Goal: Book appointment/travel/reservation

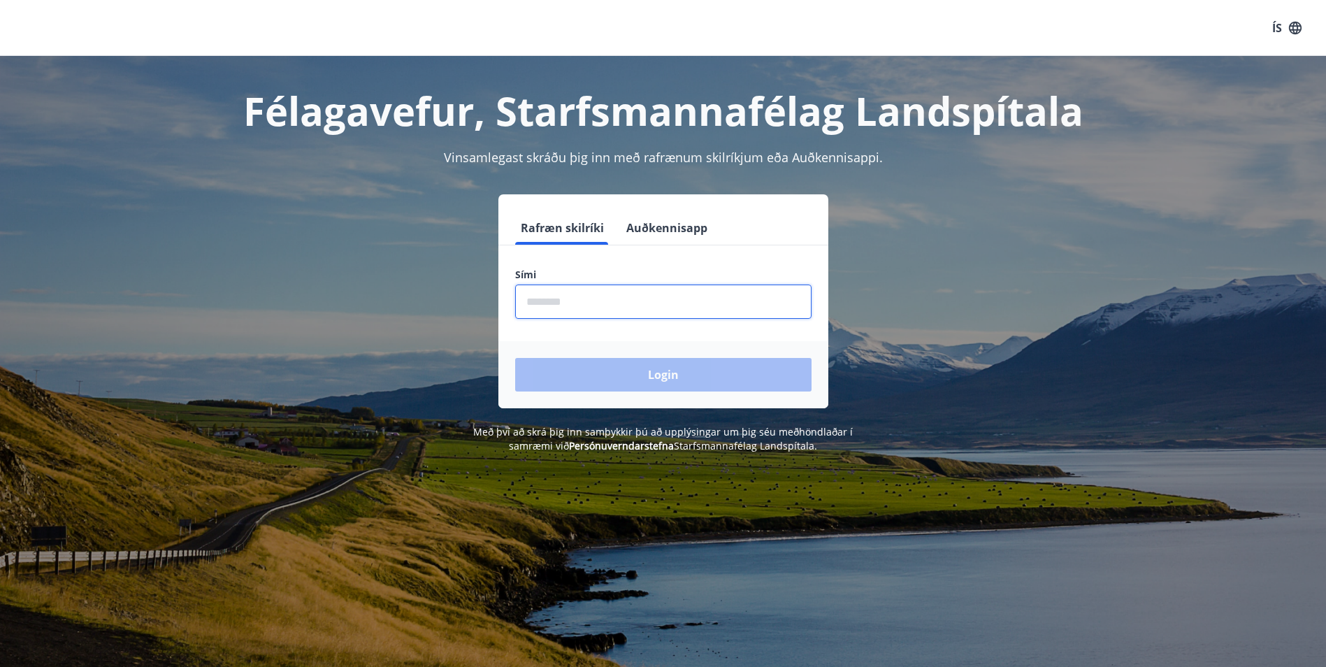
click at [524, 308] on input "phone" at bounding box center [663, 302] width 296 height 34
click at [571, 312] on input "phone" at bounding box center [663, 302] width 296 height 34
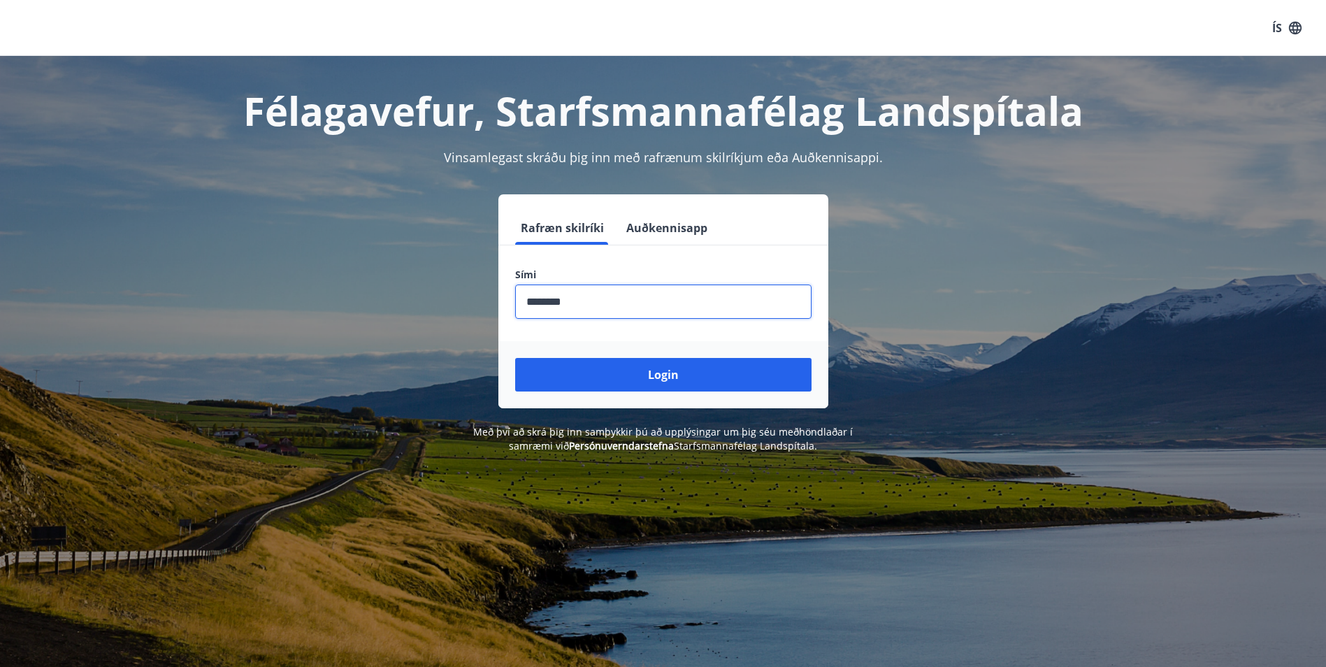
type input "********"
click at [515, 358] on button "Login" at bounding box center [663, 375] width 296 height 34
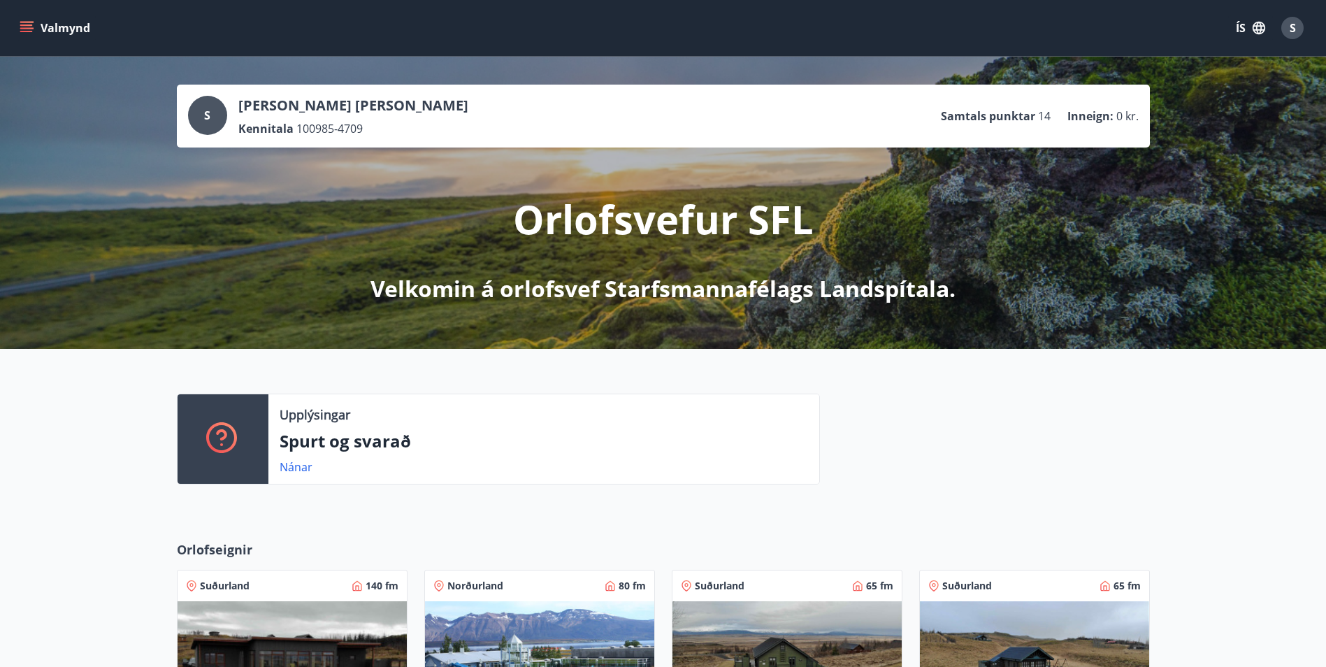
click at [35, 28] on button "Valmynd" at bounding box center [56, 27] width 79 height 25
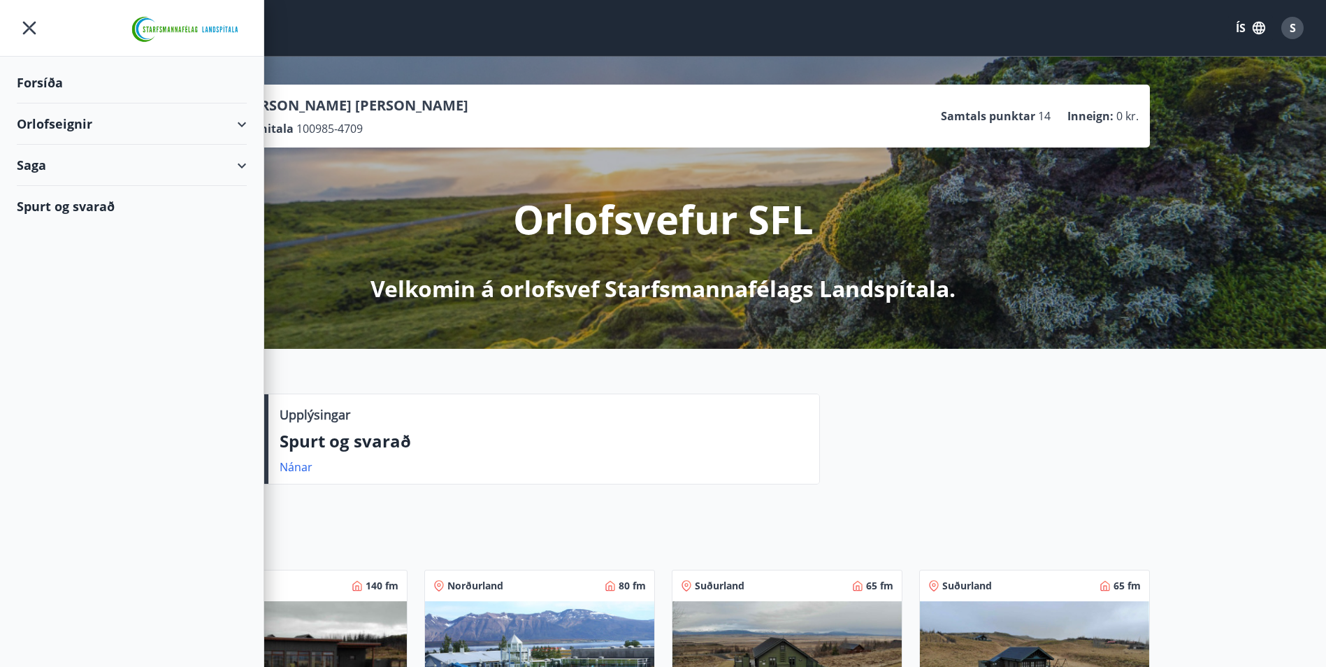
click at [212, 124] on div "Orlofseignir" at bounding box center [132, 123] width 230 height 41
click at [86, 189] on div "Bókunardagatal" at bounding box center [132, 188] width 208 height 29
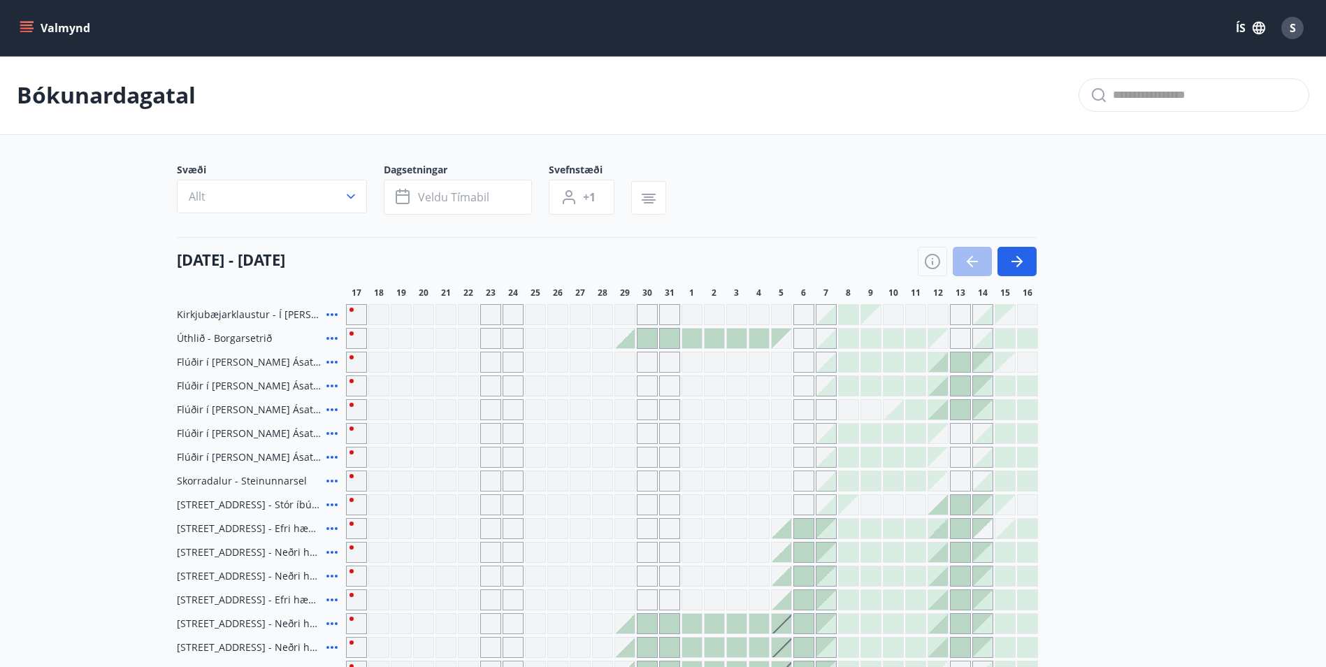
click at [347, 204] on button "Allt" at bounding box center [272, 197] width 190 height 34
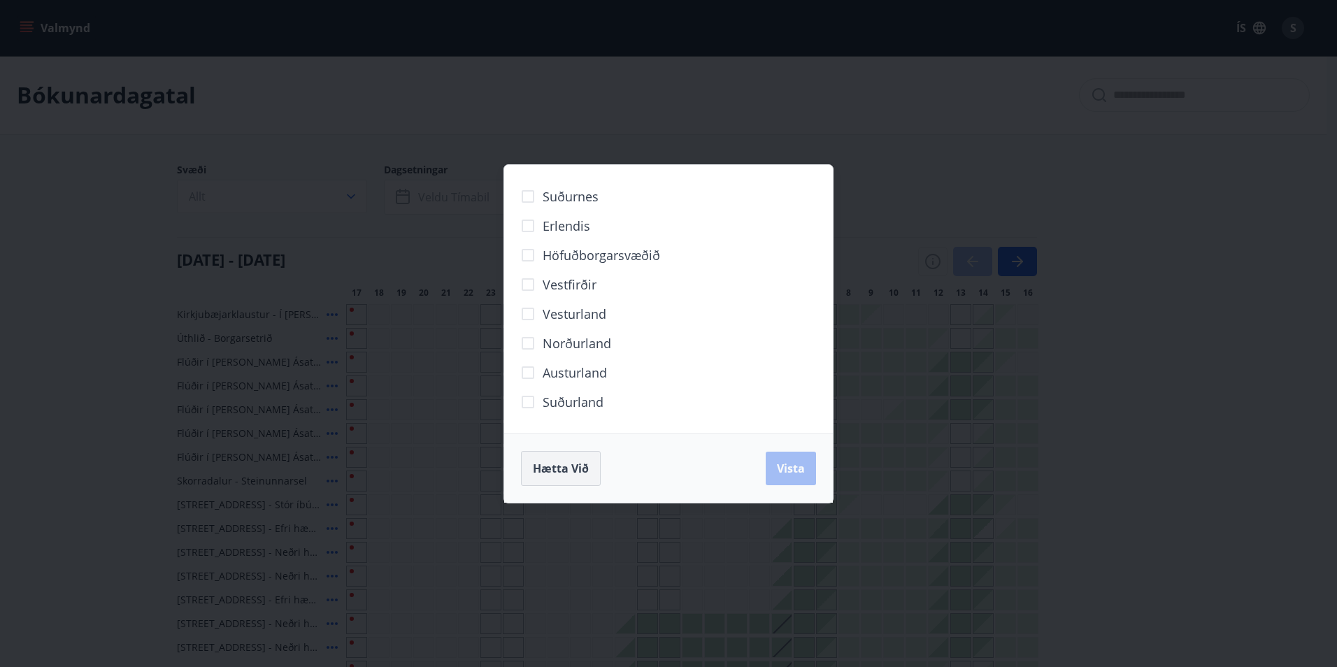
click at [577, 469] on span "Hætta við" at bounding box center [561, 468] width 56 height 15
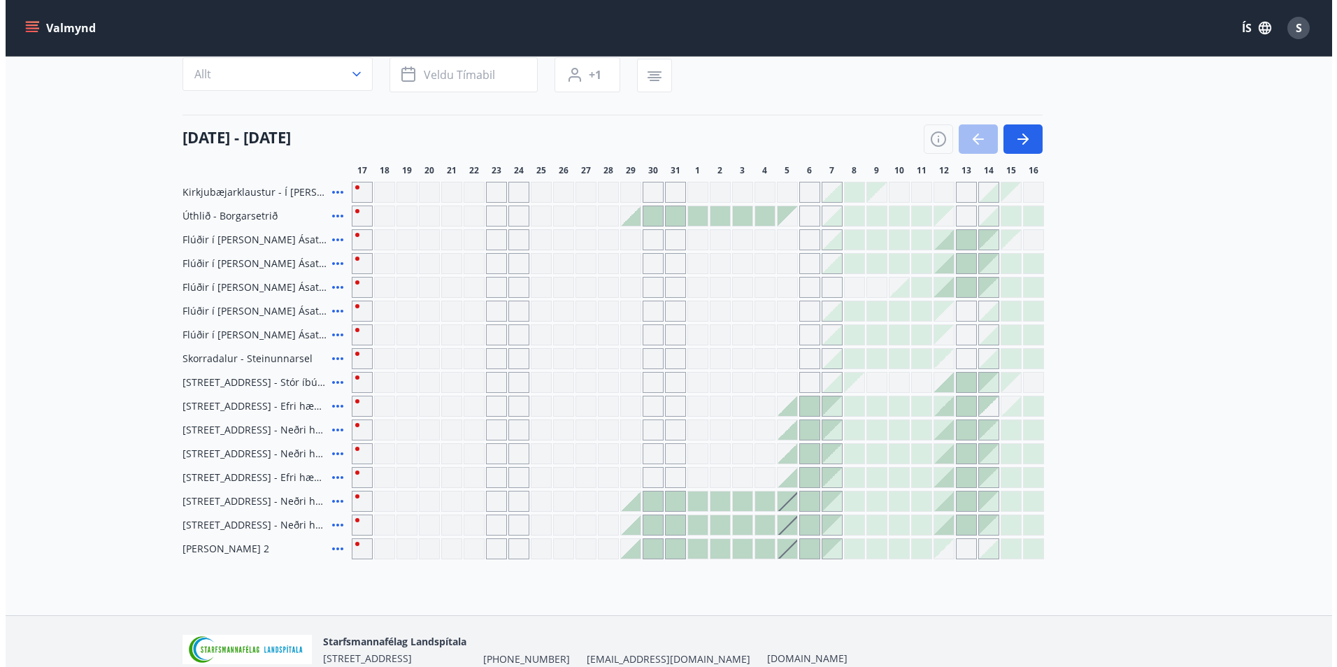
scroll to position [140, 0]
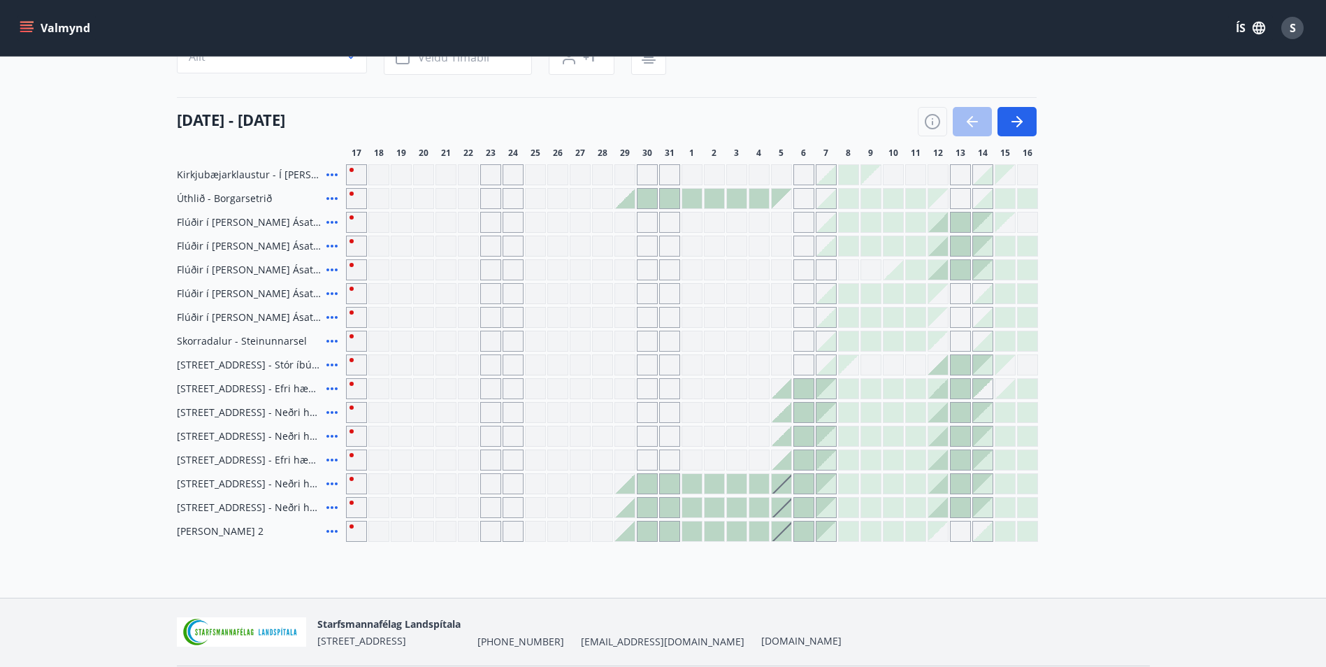
click at [331, 270] on icon at bounding box center [331, 269] width 11 height 3
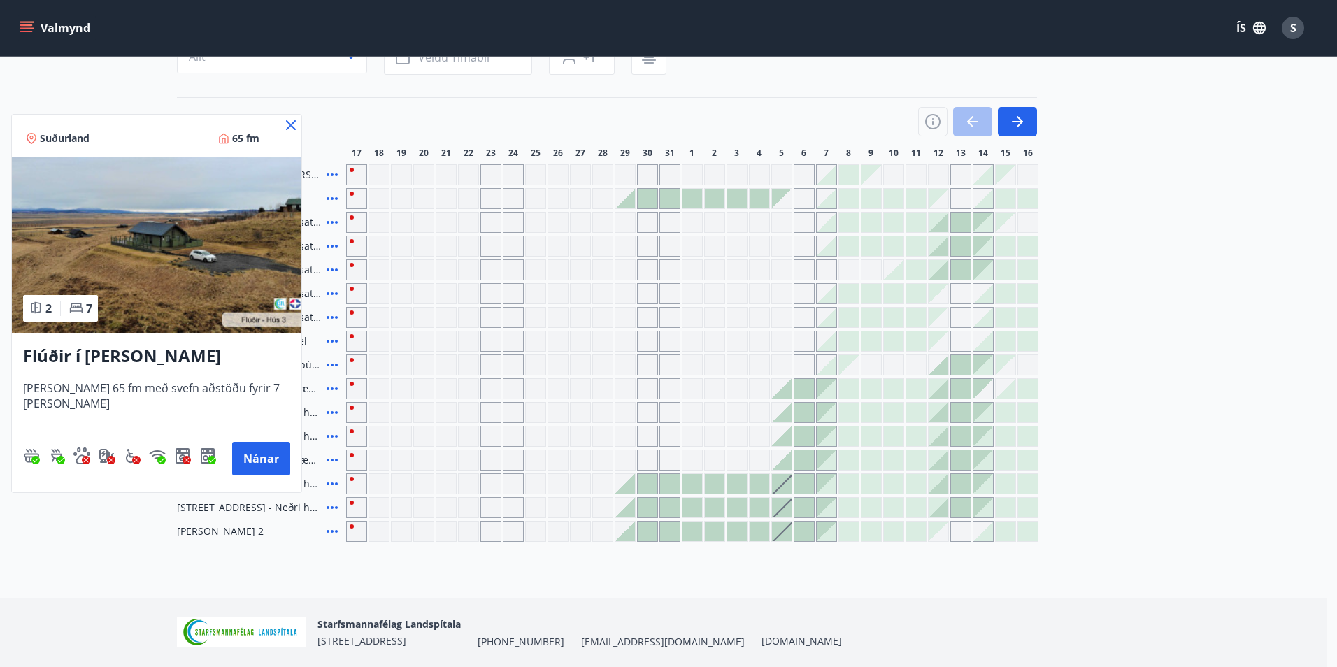
click at [200, 270] on img at bounding box center [156, 245] width 289 height 176
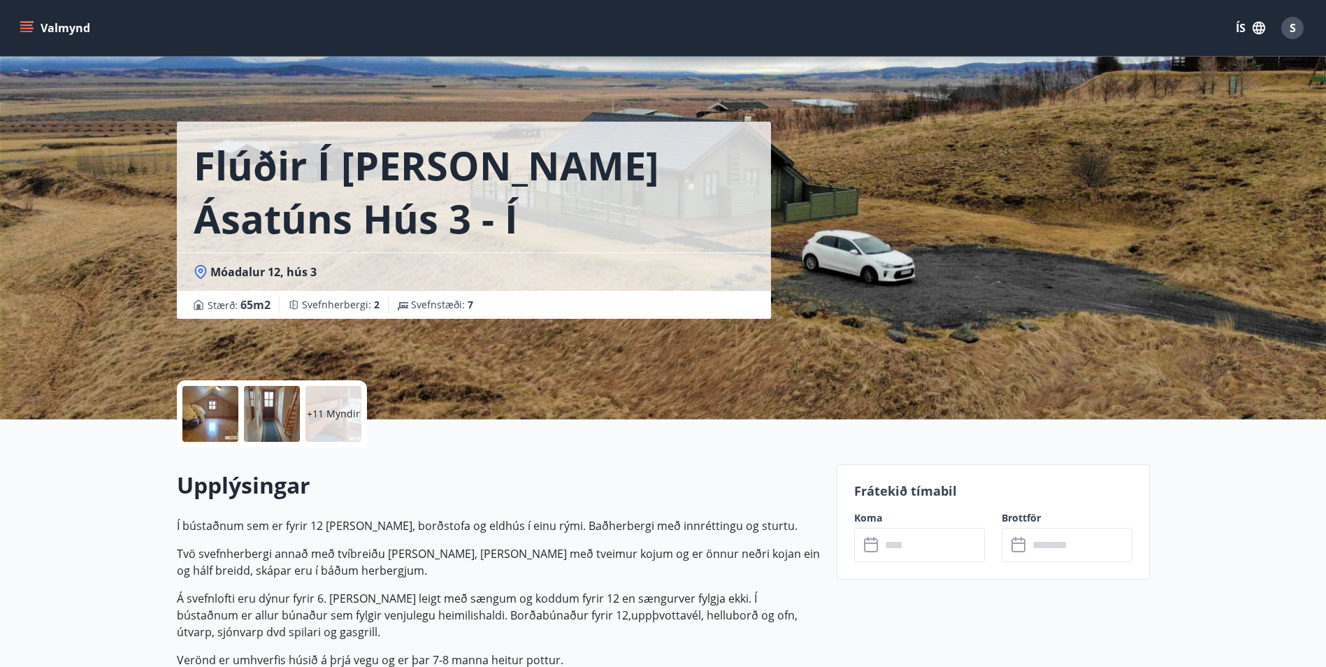
click at [222, 413] on div at bounding box center [210, 414] width 56 height 56
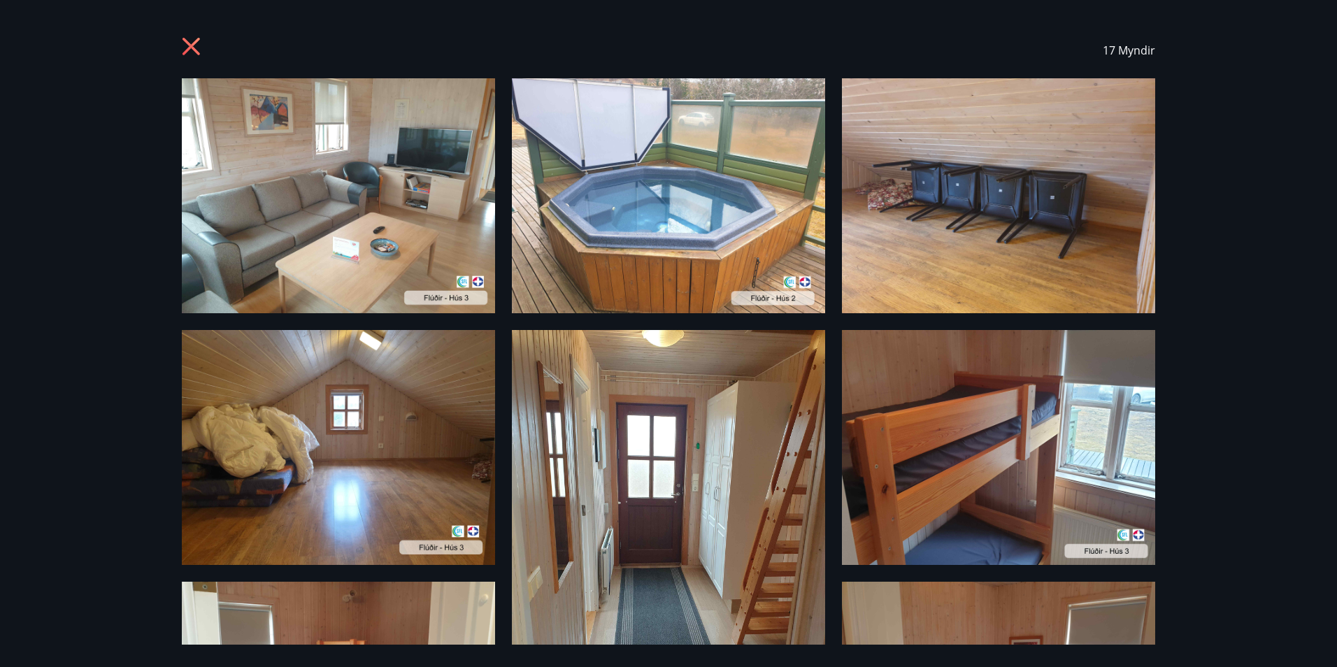
click at [191, 50] on icon at bounding box center [193, 48] width 22 height 22
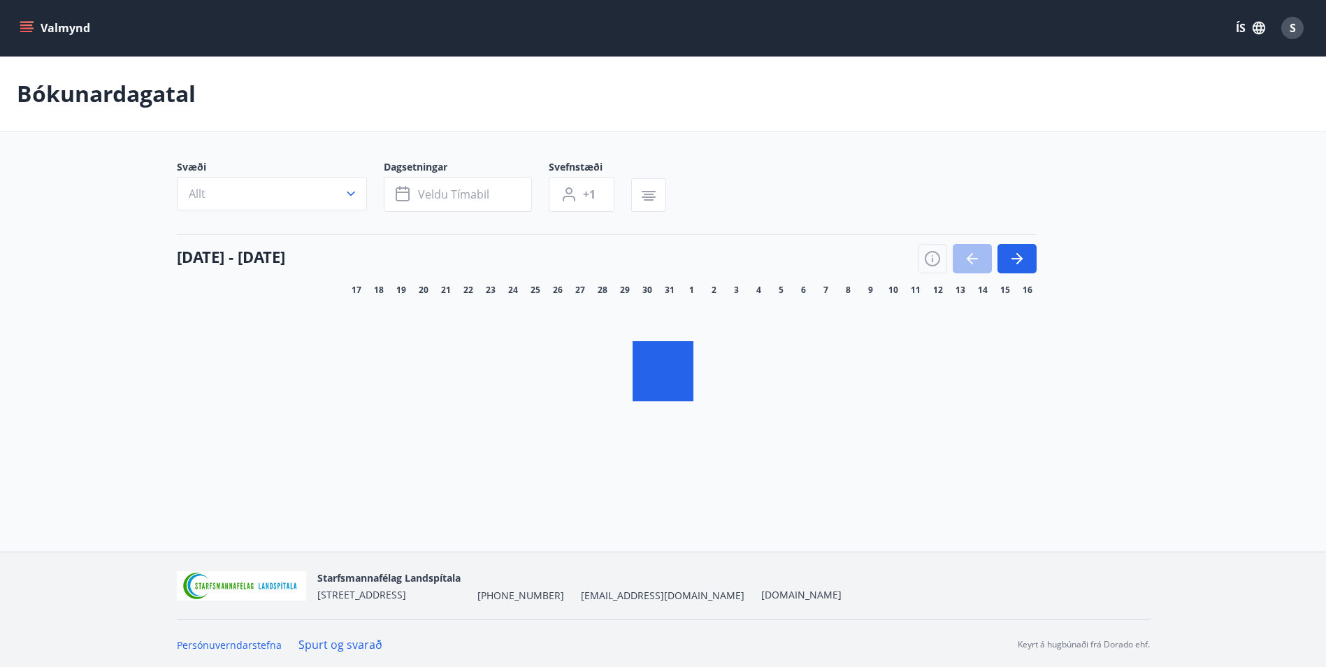
scroll to position [2, 0]
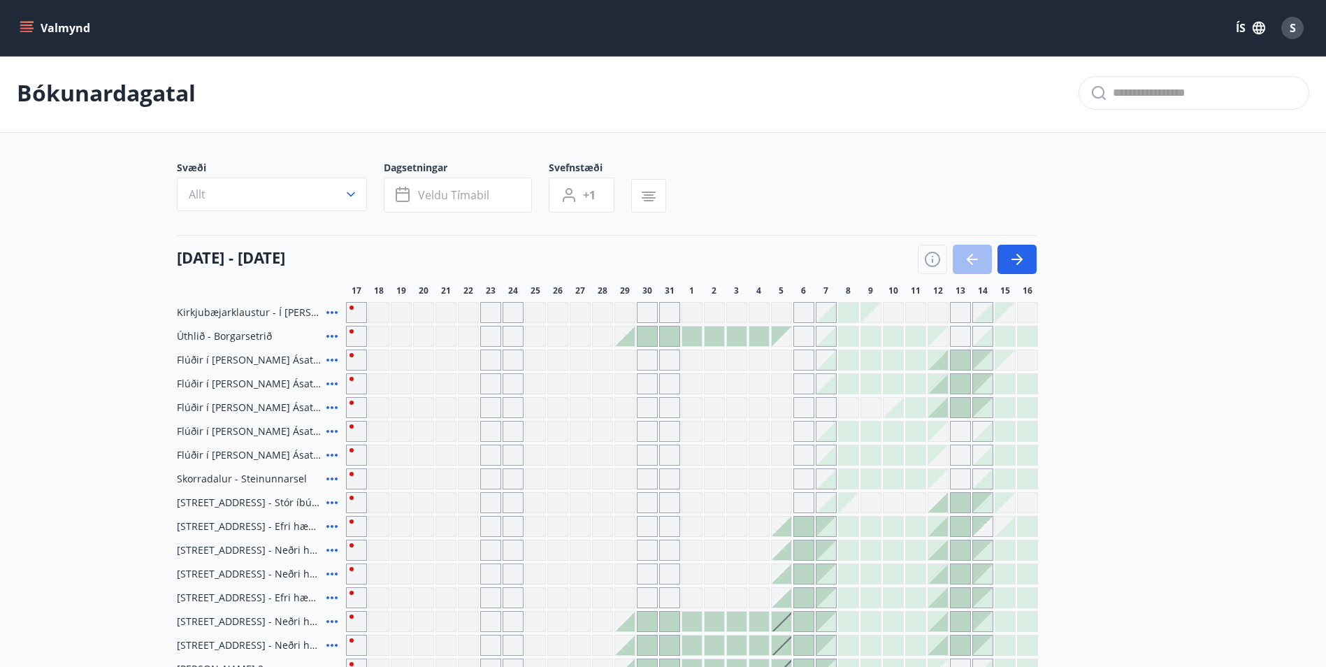
click at [328, 382] on icon at bounding box center [332, 383] width 17 height 17
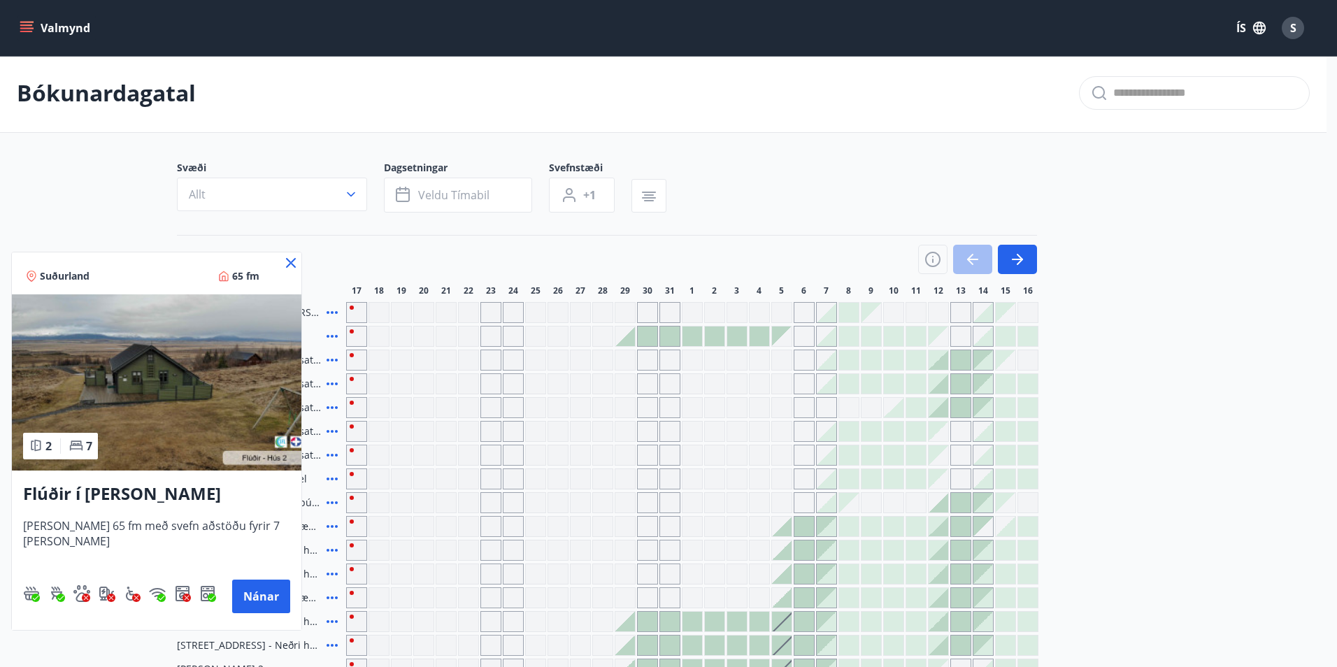
click at [127, 407] on img at bounding box center [156, 382] width 289 height 176
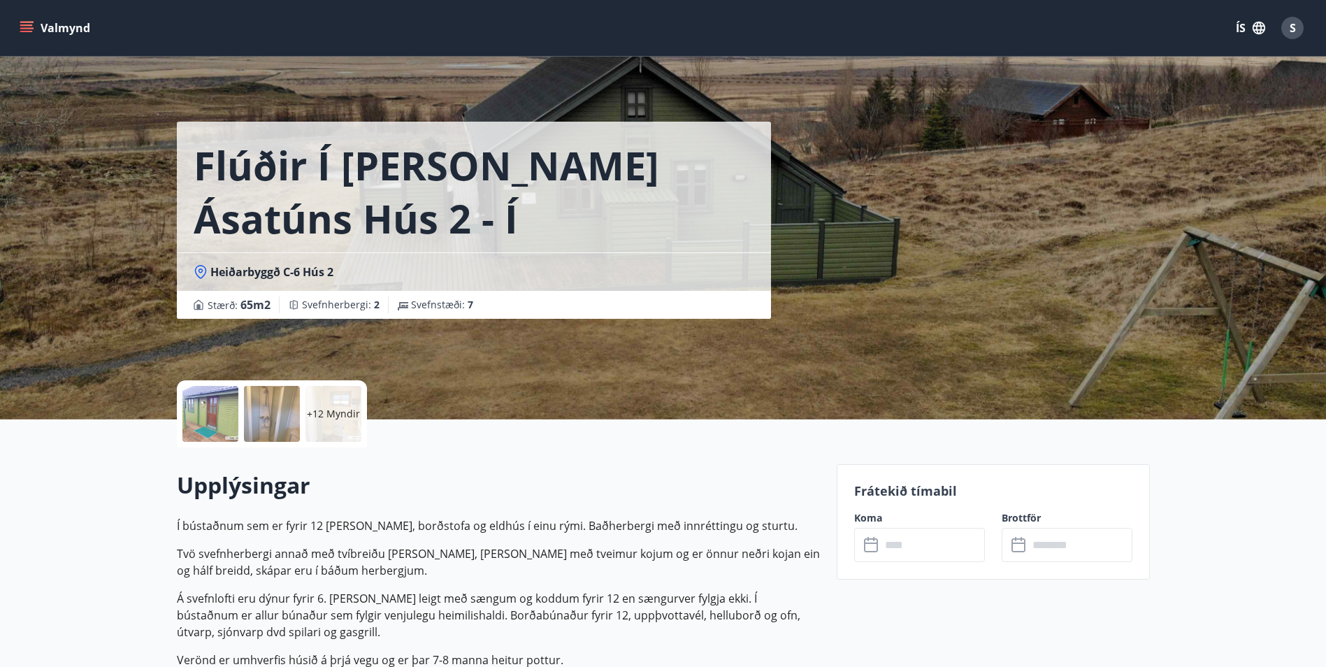
click at [213, 405] on div at bounding box center [210, 414] width 56 height 56
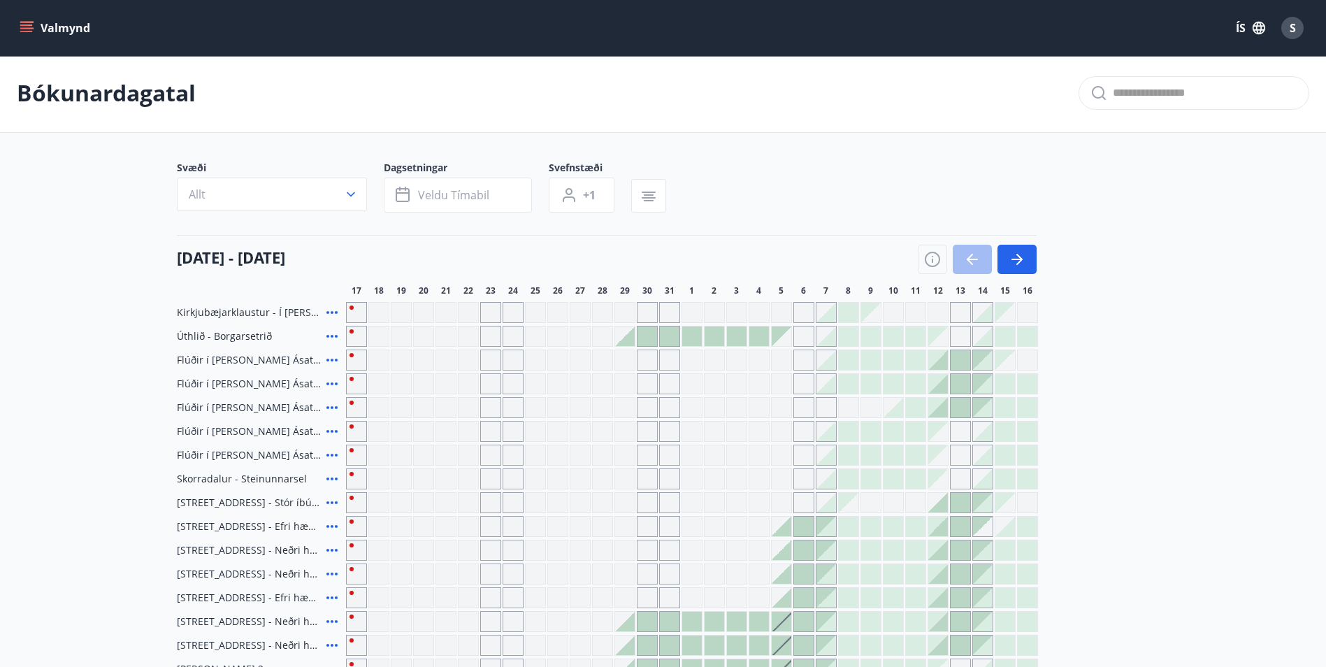
click at [333, 363] on icon at bounding box center [332, 360] width 17 height 17
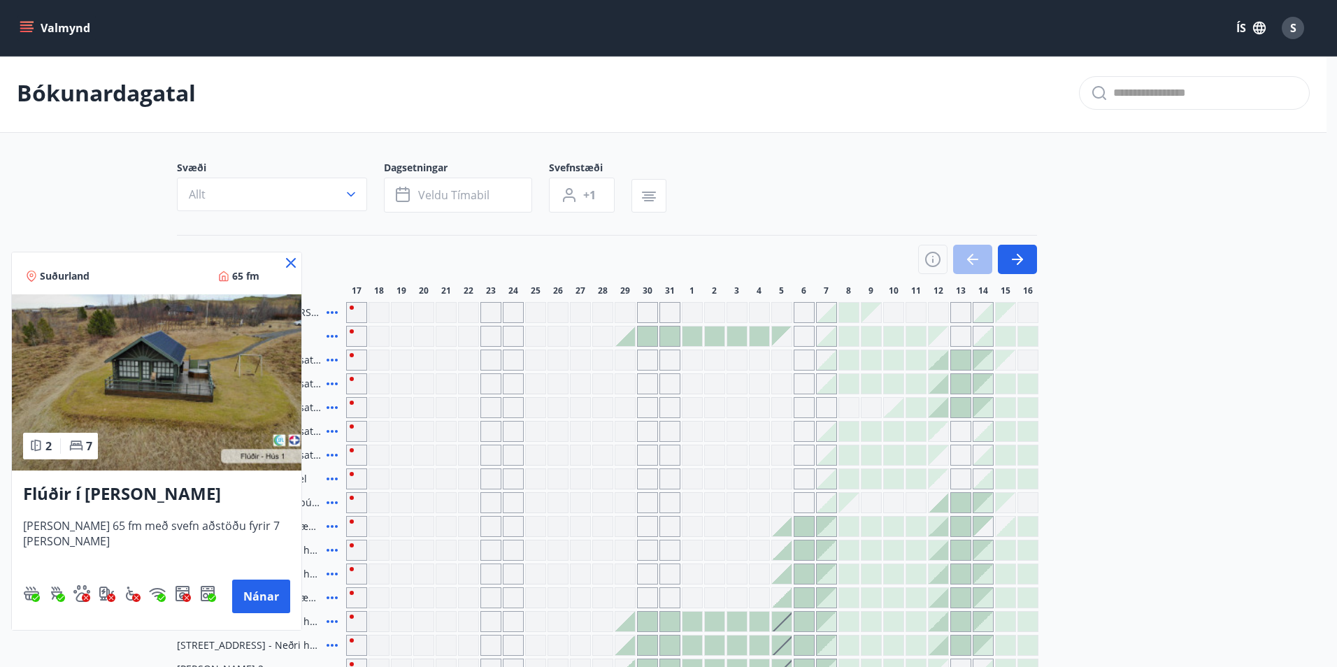
click at [147, 402] on img at bounding box center [156, 382] width 289 height 176
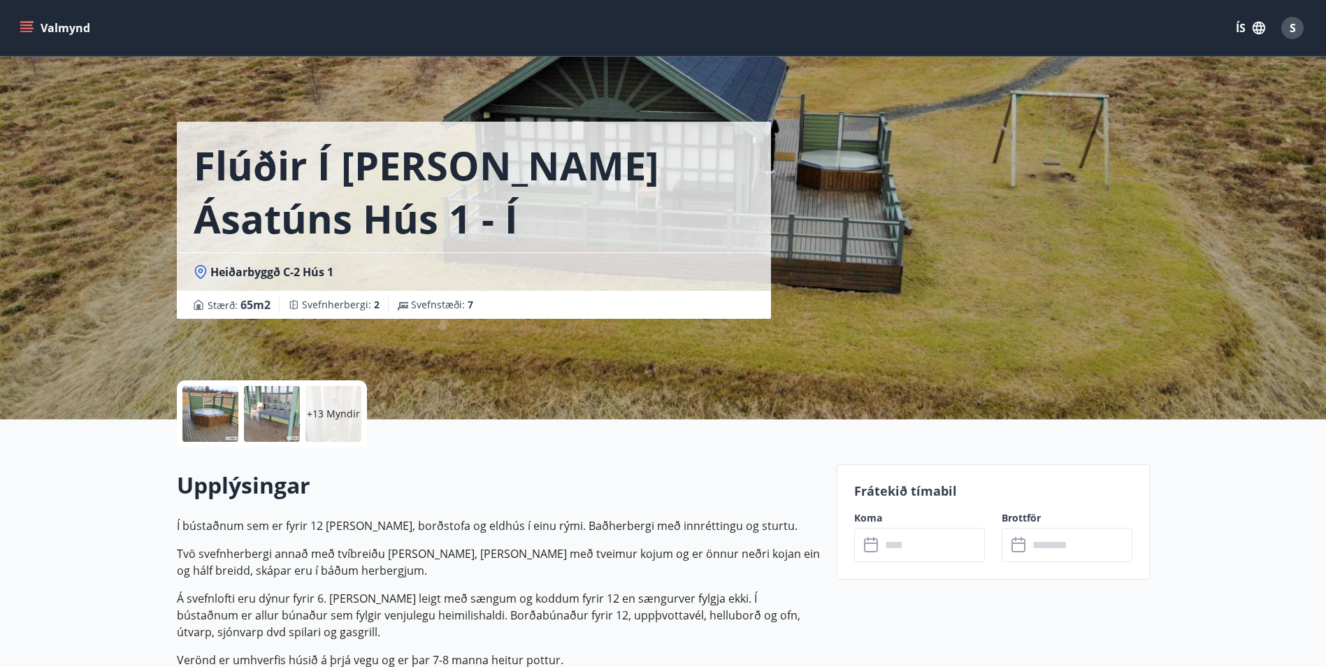
click at [272, 411] on div at bounding box center [272, 414] width 56 height 56
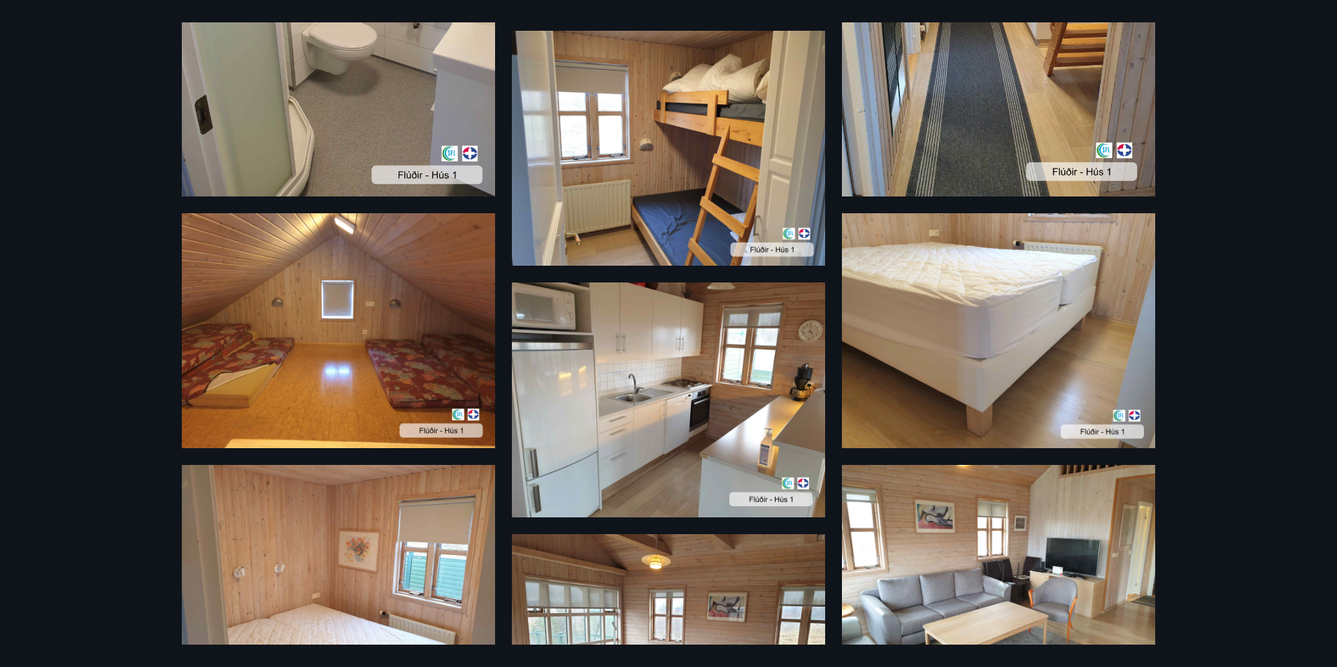
scroll to position [1225, 0]
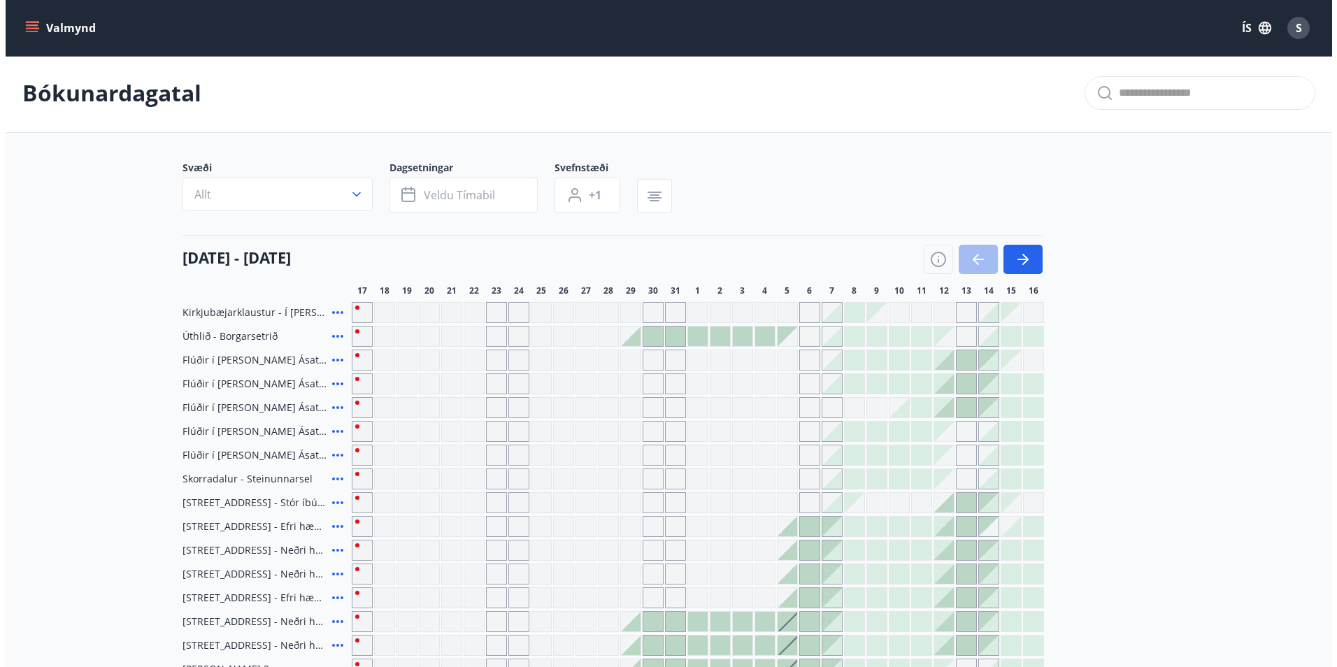
scroll to position [142, 0]
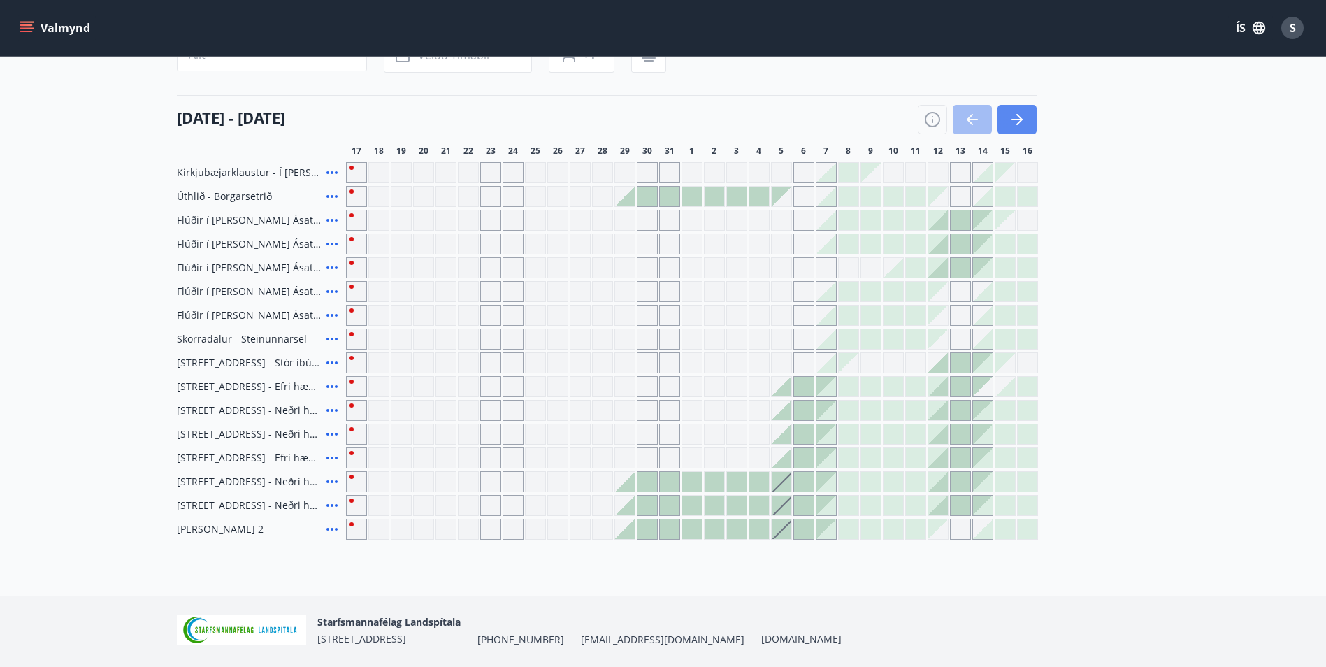
click at [1018, 113] on icon "button" at bounding box center [1017, 119] width 17 height 17
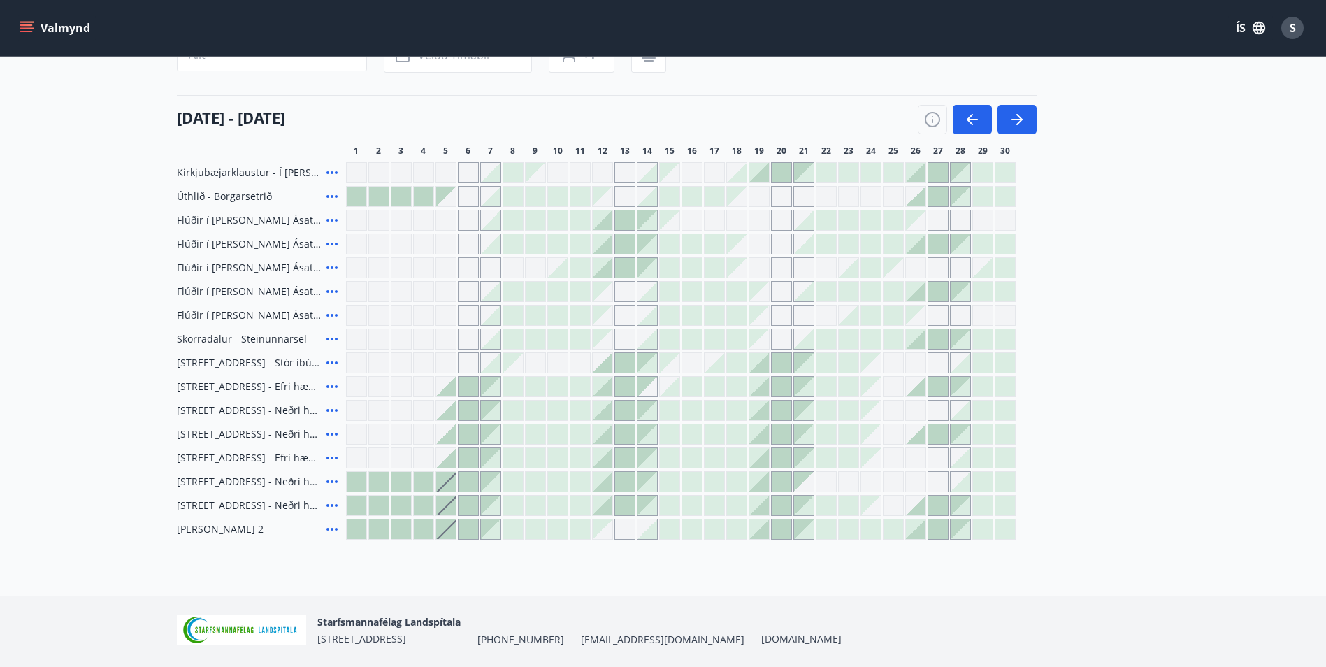
click at [330, 317] on icon at bounding box center [332, 315] width 17 height 17
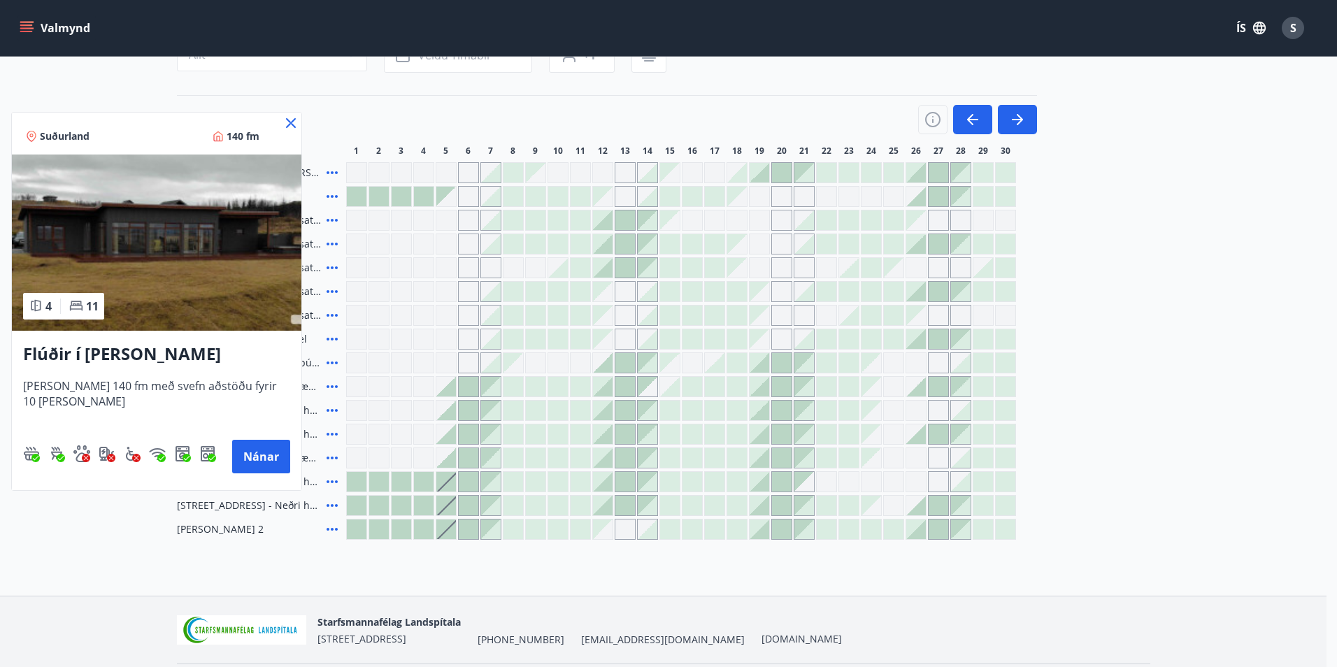
click at [171, 289] on img at bounding box center [156, 242] width 289 height 176
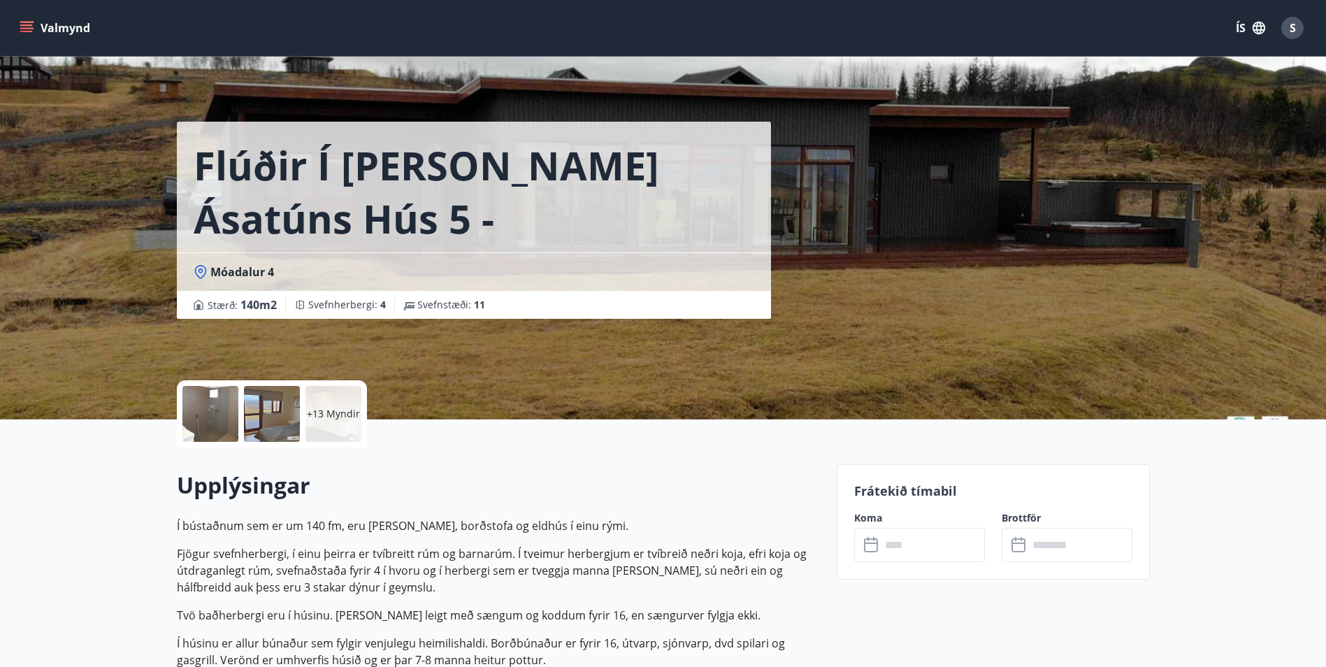
click at [1294, 29] on span "S" at bounding box center [1293, 27] width 6 height 15
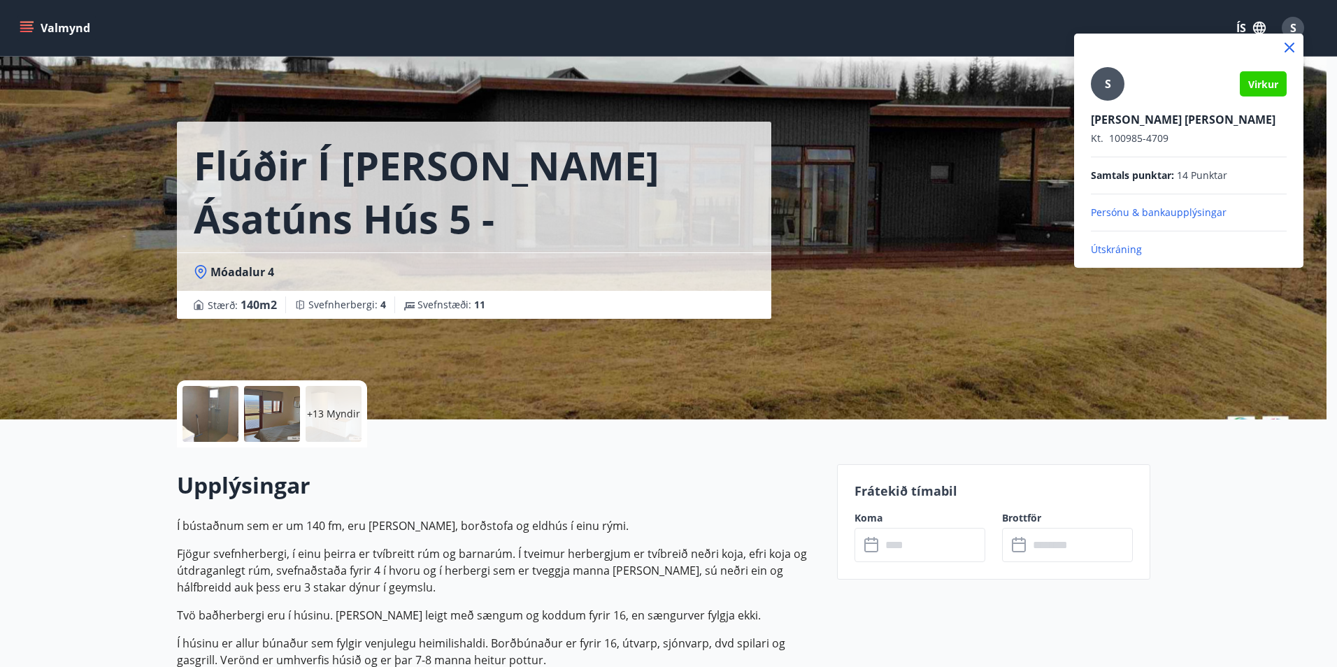
click at [1119, 249] on p "Útskráning" at bounding box center [1188, 250] width 196 height 14
